Goal: Navigation & Orientation: Find specific page/section

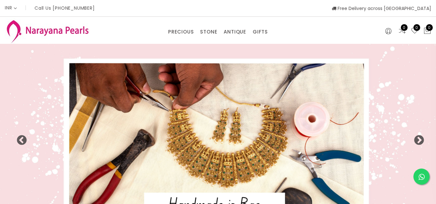
select select "INR"
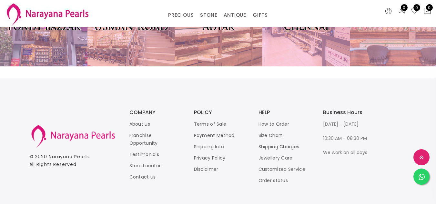
scroll to position [1395, 0]
click at [143, 163] on link "Store Locator" at bounding box center [145, 166] width 32 height 6
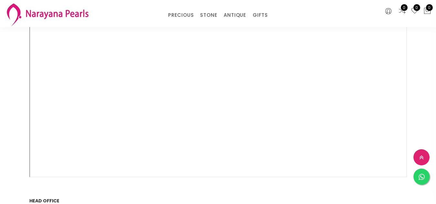
scroll to position [77, 0]
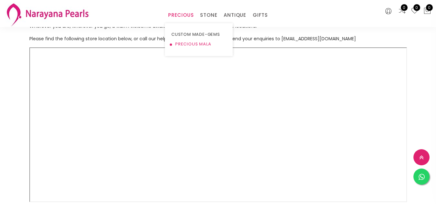
click at [185, 45] on link "PRECIOUS MALA" at bounding box center [198, 44] width 55 height 10
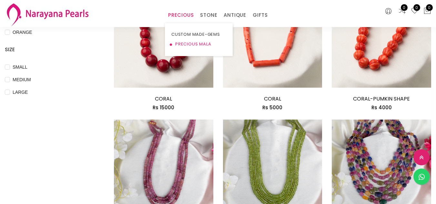
scroll to position [258, 0]
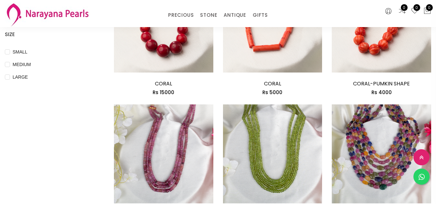
click at [62, 12] on img at bounding box center [47, 15] width 85 height 26
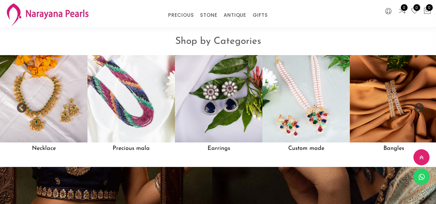
scroll to position [517, 0]
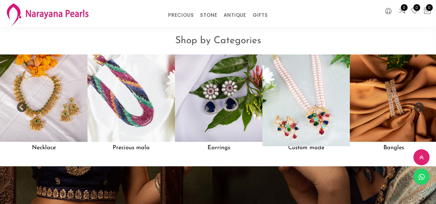
click at [309, 81] on img at bounding box center [306, 98] width 96 height 96
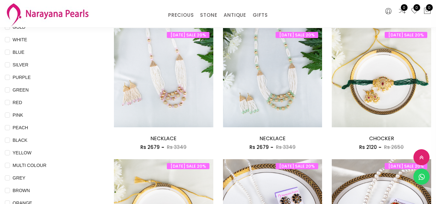
scroll to position [77, 0]
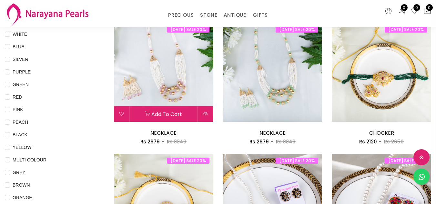
click at [189, 80] on img at bounding box center [163, 72] width 99 height 99
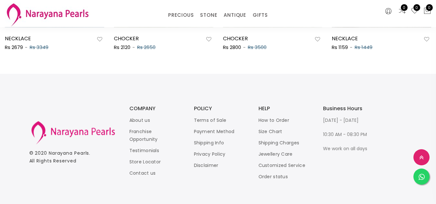
scroll to position [489, 0]
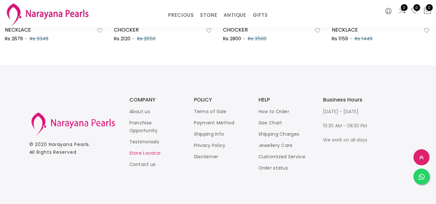
click at [143, 153] on link "Store Locator" at bounding box center [145, 153] width 32 height 6
